Goal: Check status: Check status

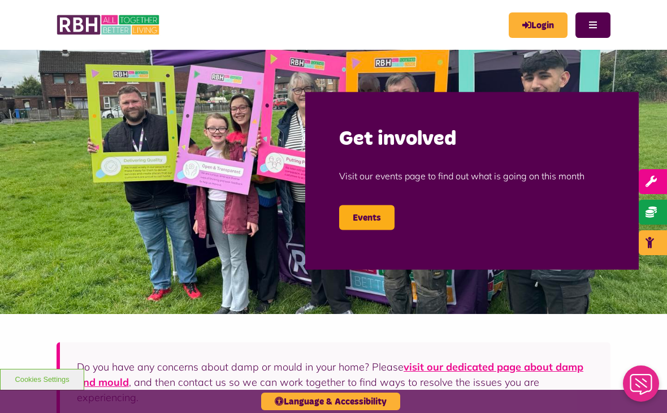
click at [532, 24] on link "Login" at bounding box center [538, 24] width 59 height 25
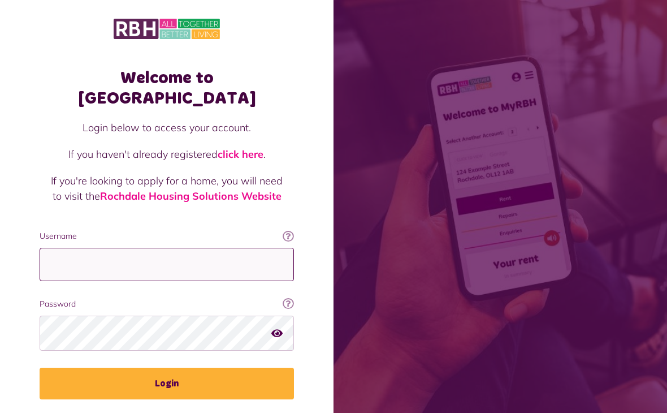
click at [73, 248] on input "Username" at bounding box center [167, 264] width 254 height 33
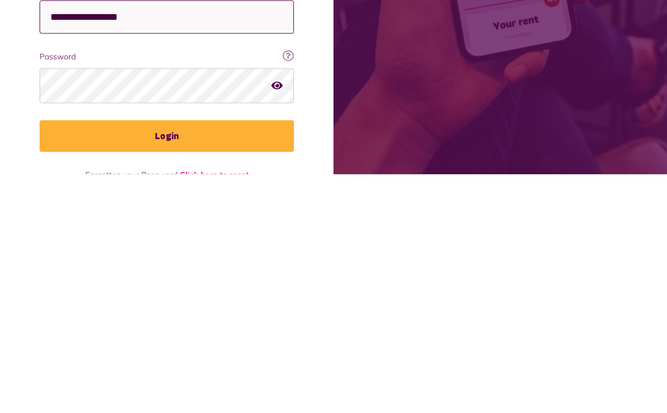
scroll to position [25, 0]
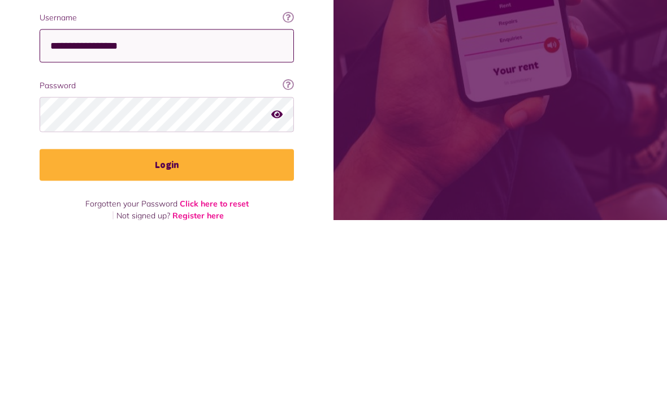
type input "**********"
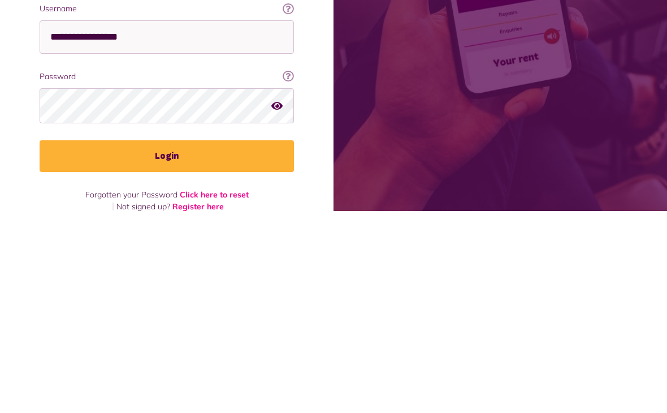
click at [179, 342] on button "Login" at bounding box center [167, 358] width 254 height 32
click at [178, 342] on button "Login" at bounding box center [167, 358] width 254 height 32
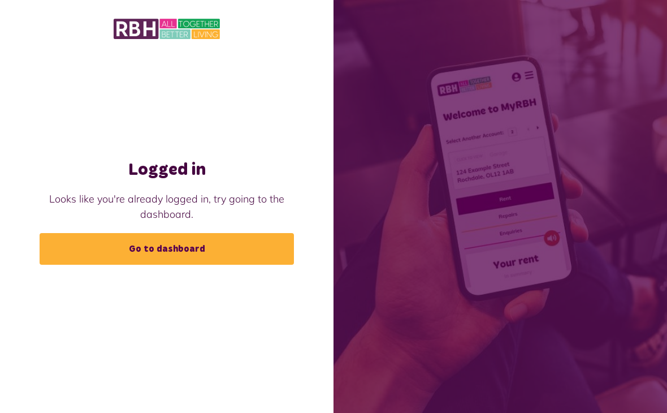
scroll to position [24, 0]
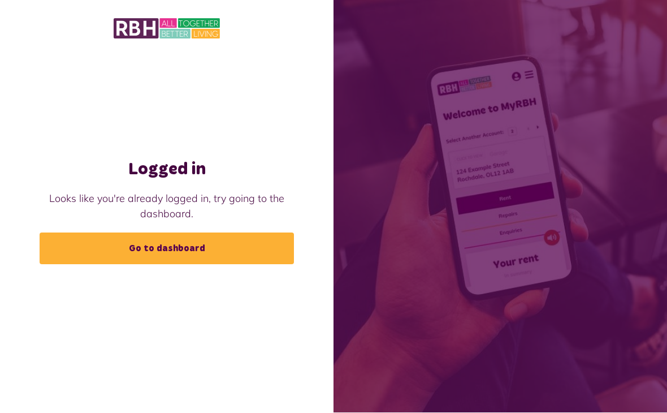
click at [182, 233] on link "Go to dashboard" at bounding box center [167, 249] width 254 height 32
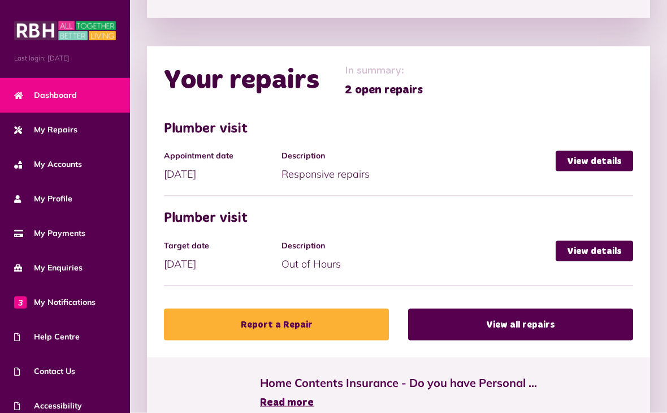
scroll to position [594, 0]
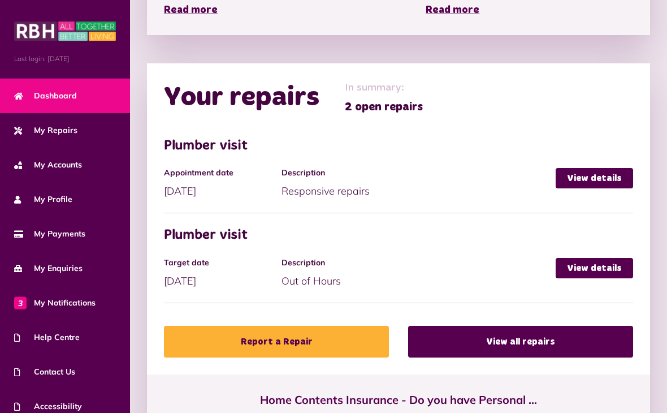
click at [580, 177] on link "View details" at bounding box center [594, 178] width 77 height 20
click at [586, 178] on link "View details" at bounding box center [594, 178] width 77 height 20
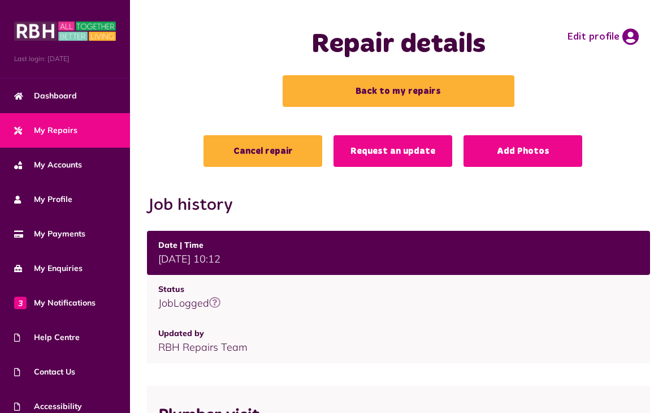
click at [376, 148] on link "Request an update" at bounding box center [393, 151] width 119 height 32
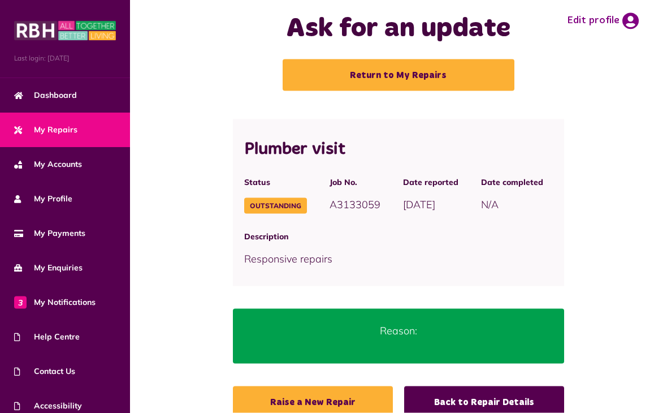
scroll to position [19, 0]
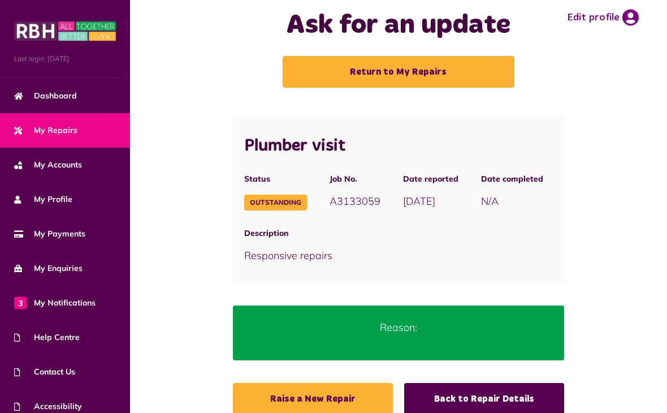
click at [462, 398] on link "Back to Repair Details" at bounding box center [484, 399] width 160 height 32
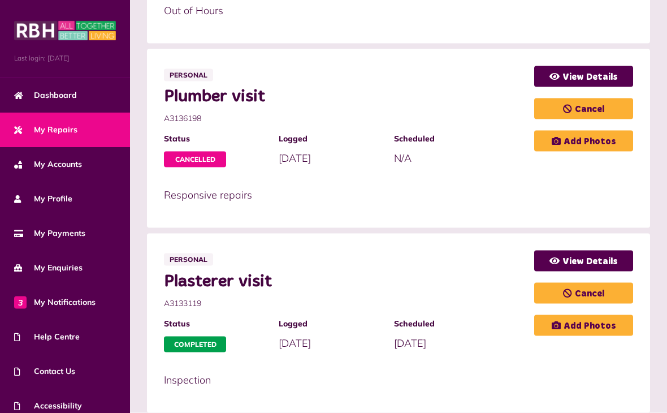
scroll to position [456, 0]
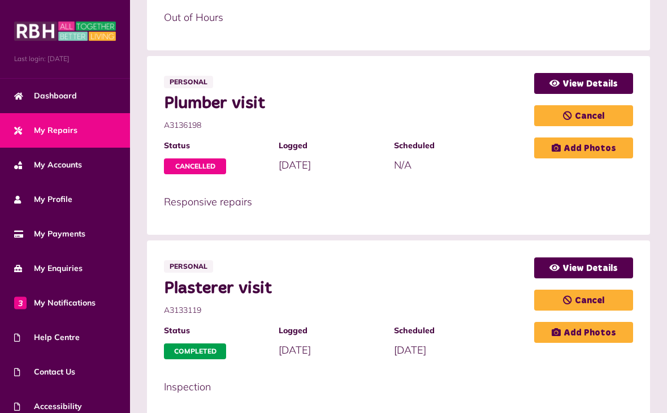
click at [572, 264] on link "View Details" at bounding box center [583, 267] width 99 height 21
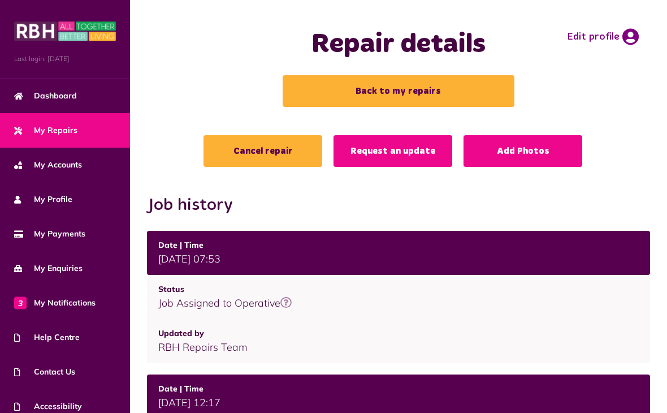
click at [392, 92] on link "Back to my repairs" at bounding box center [399, 91] width 232 height 32
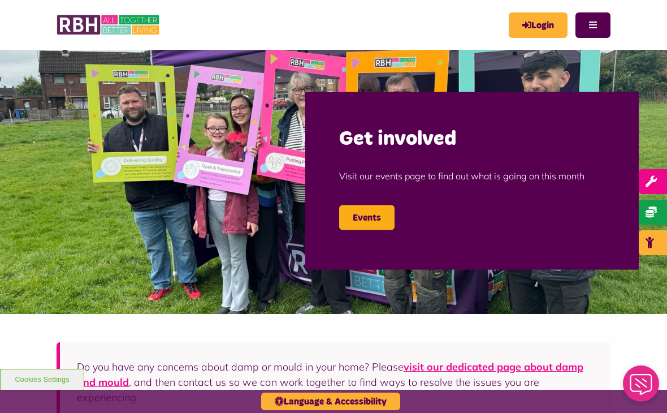
click at [538, 23] on link "Login" at bounding box center [538, 24] width 59 height 25
